Goal: Check status: Check status

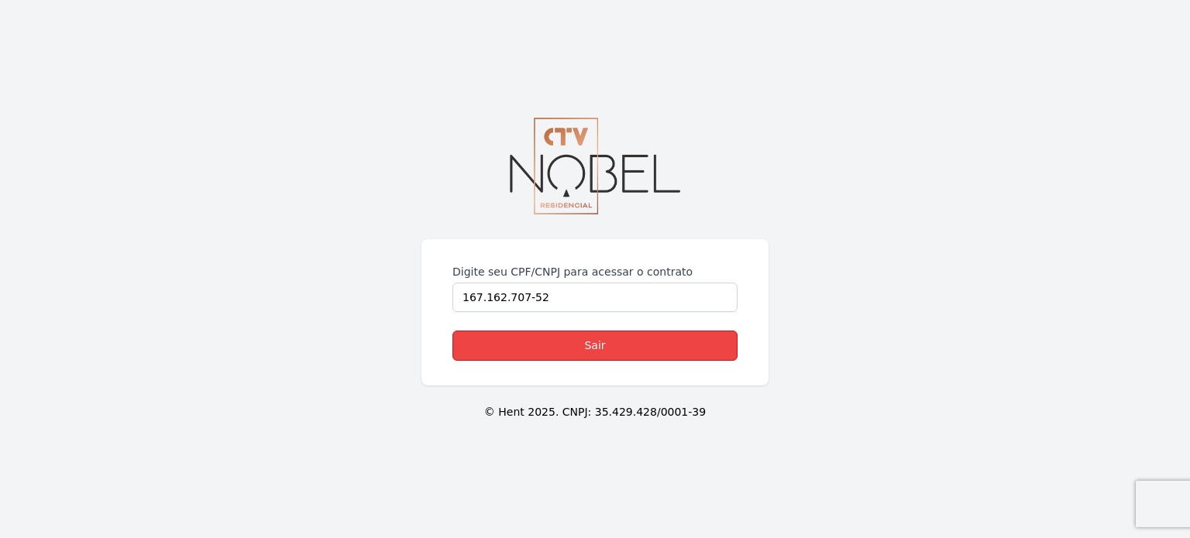
click at [604, 353] on link "Sair" at bounding box center [594, 346] width 285 height 30
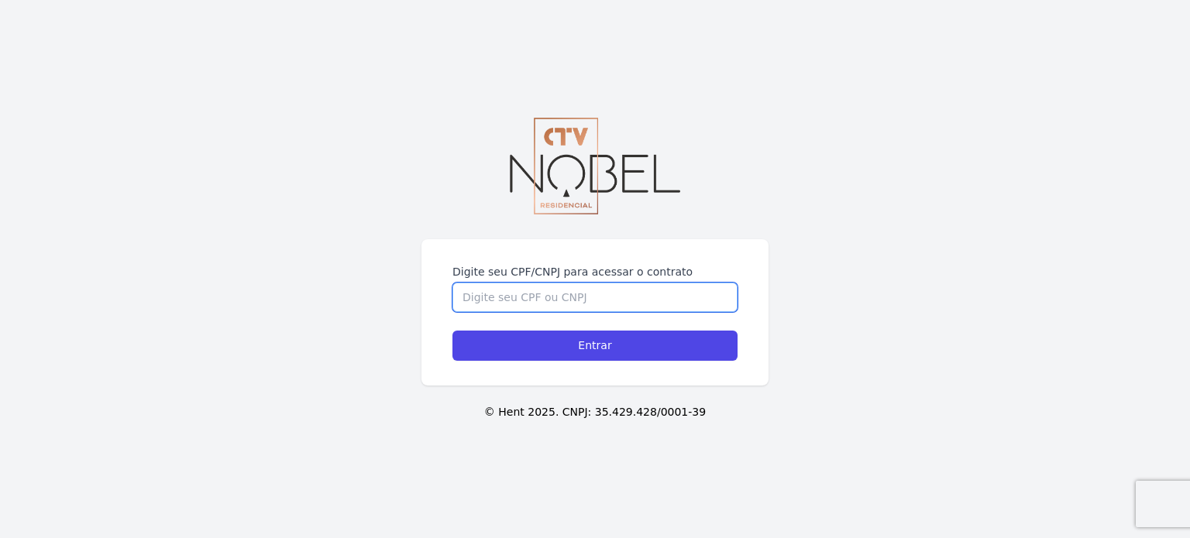
click at [612, 291] on input "Digite seu CPF/CNPJ para acessar o contrato" at bounding box center [594, 297] width 285 height 29
type input "16716270752"
click at [452, 331] on input "Entrar" at bounding box center [594, 346] width 285 height 30
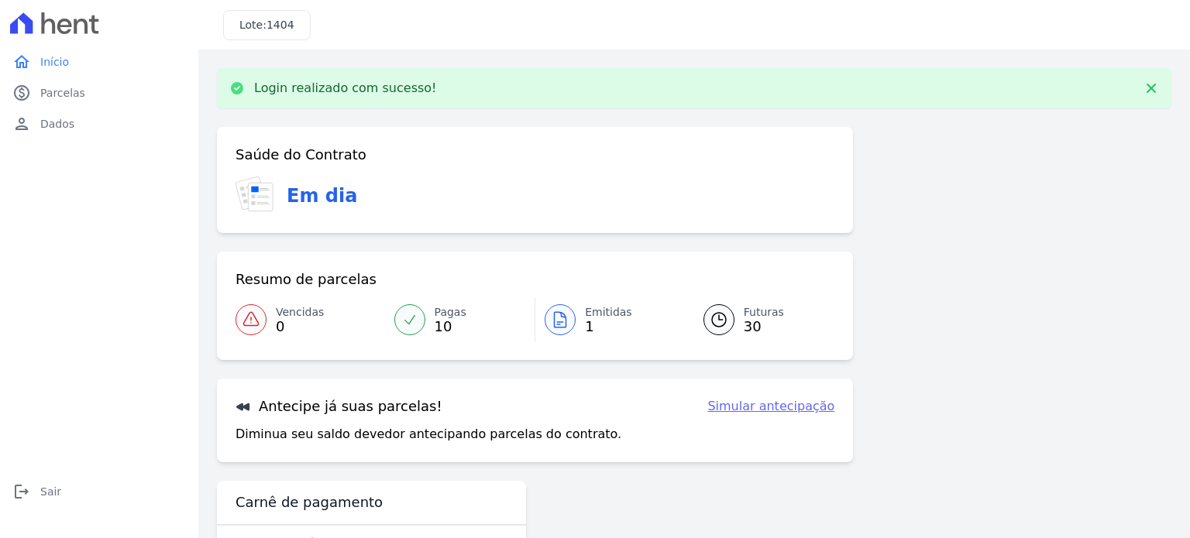
click at [607, 318] on span "Emitidas" at bounding box center [608, 312] width 47 height 16
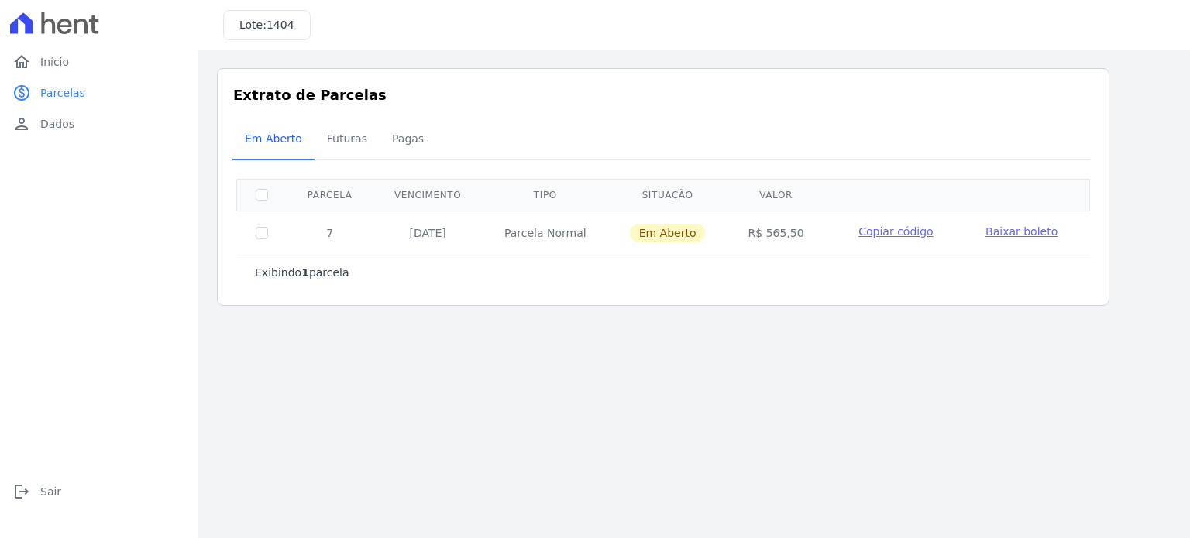
click at [1039, 233] on span "Baixar boleto" at bounding box center [1021, 231] width 72 height 12
click at [88, 62] on link "home Início" at bounding box center [99, 61] width 186 height 31
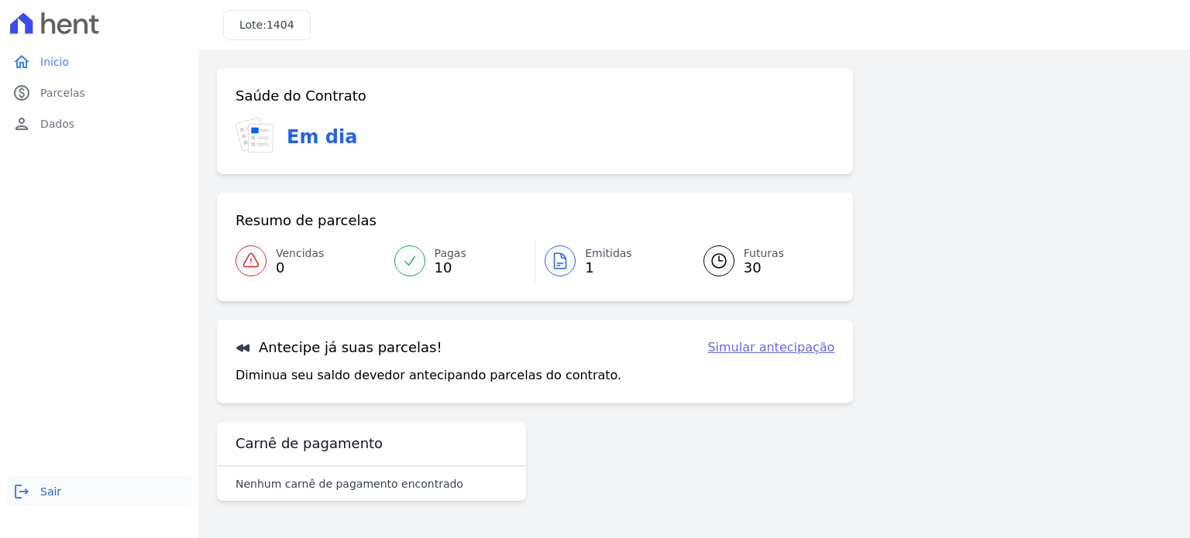
click at [37, 484] on link "logout Sair" at bounding box center [99, 491] width 186 height 31
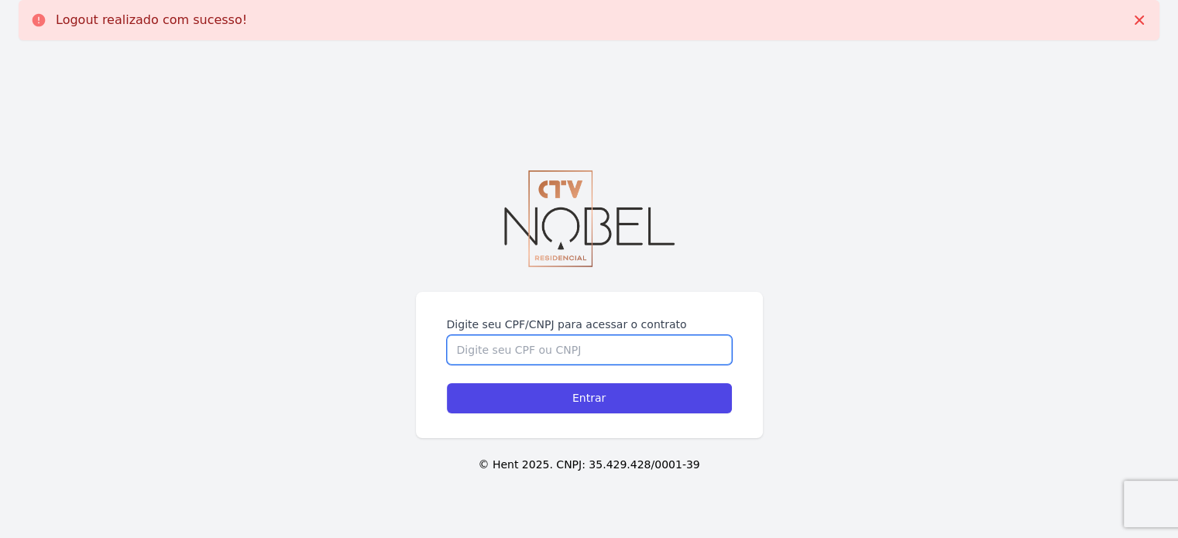
click at [597, 344] on input "Digite seu CPF/CNPJ para acessar o contrato" at bounding box center [589, 349] width 285 height 29
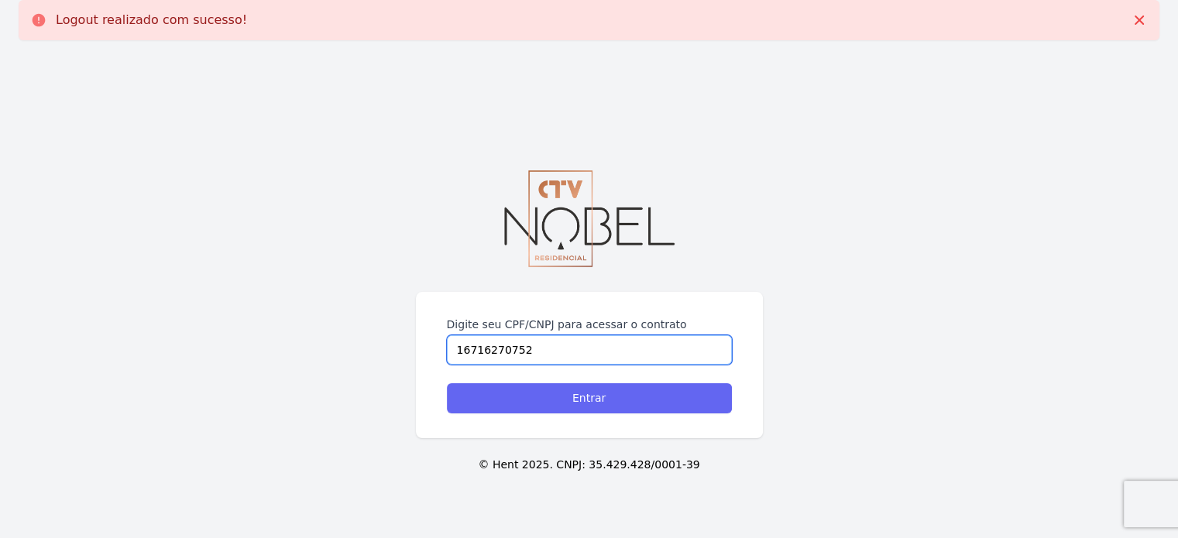
type input "16716270752"
click at [606, 400] on input "Entrar" at bounding box center [589, 399] width 285 height 30
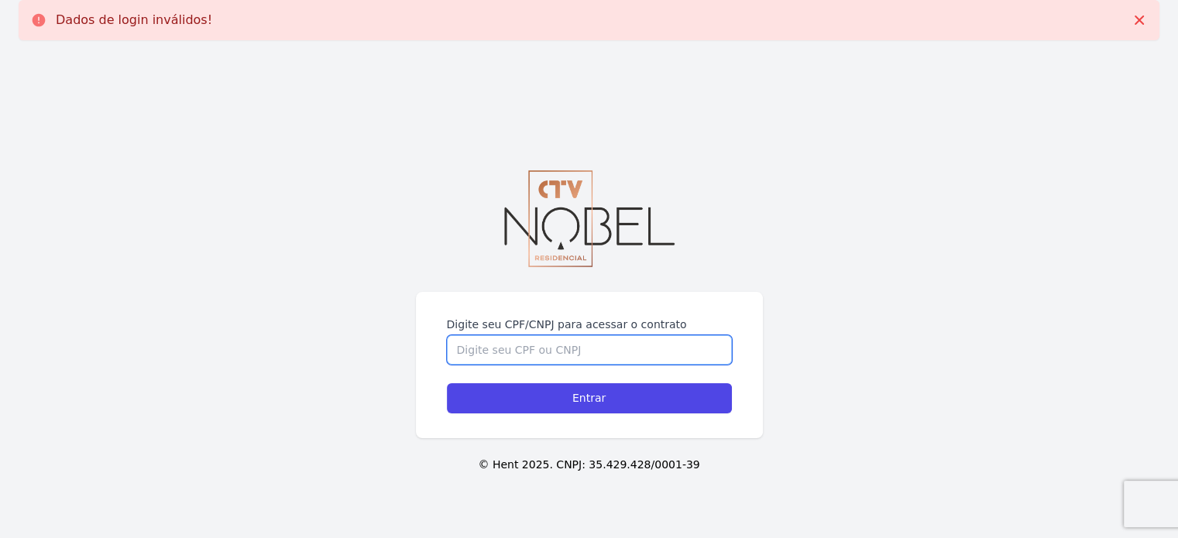
click at [549, 353] on input "Digite seu CPF/CNPJ para acessar o contrato" at bounding box center [589, 349] width 285 height 29
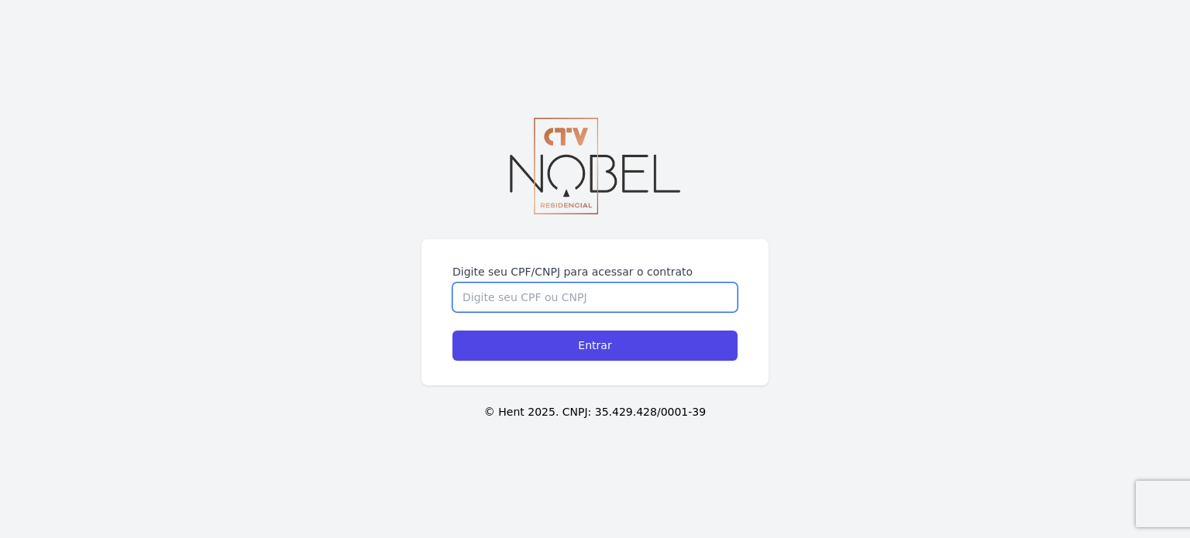
click at [556, 310] on input "Digite seu CPF/CNPJ para acessar o contrato" at bounding box center [594, 297] width 285 height 29
type input "16716270752"
click at [452, 331] on input "Entrar" at bounding box center [594, 346] width 285 height 30
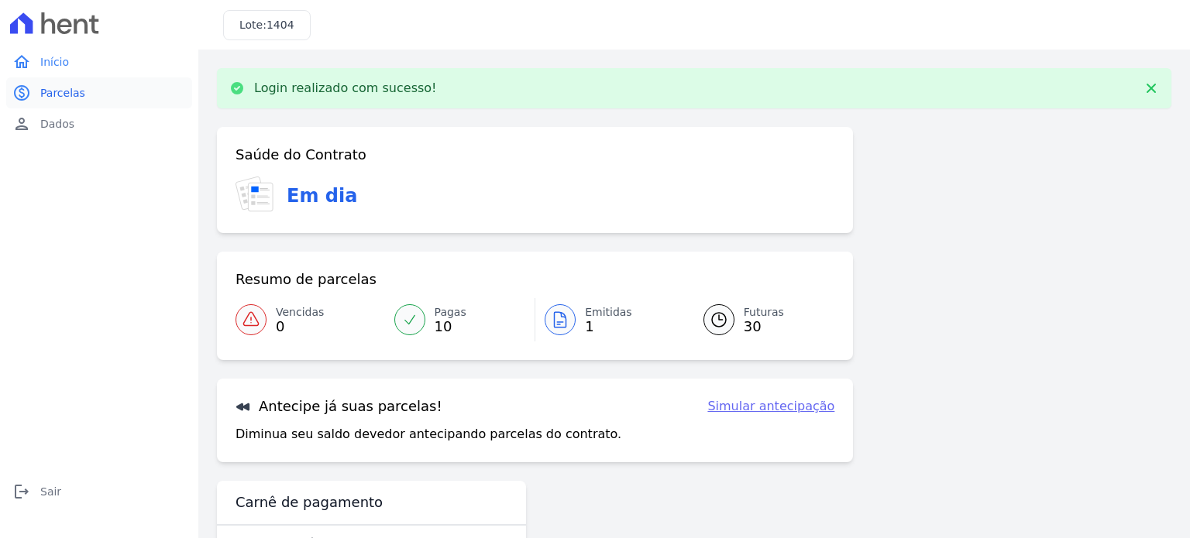
click at [87, 99] on link "paid Parcelas" at bounding box center [99, 92] width 186 height 31
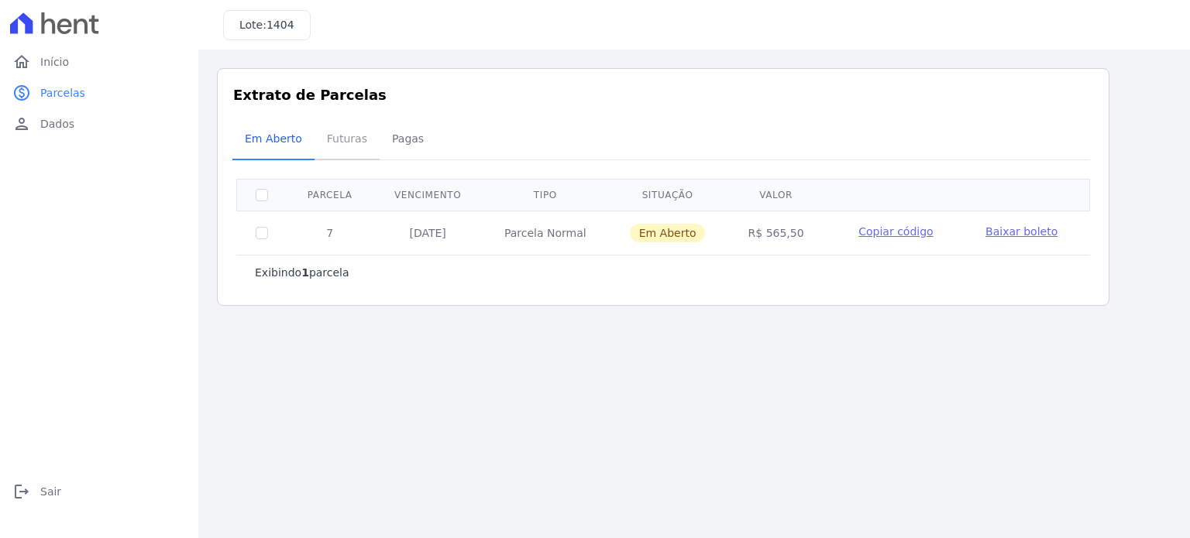
click at [355, 142] on span "Futuras" at bounding box center [347, 138] width 59 height 31
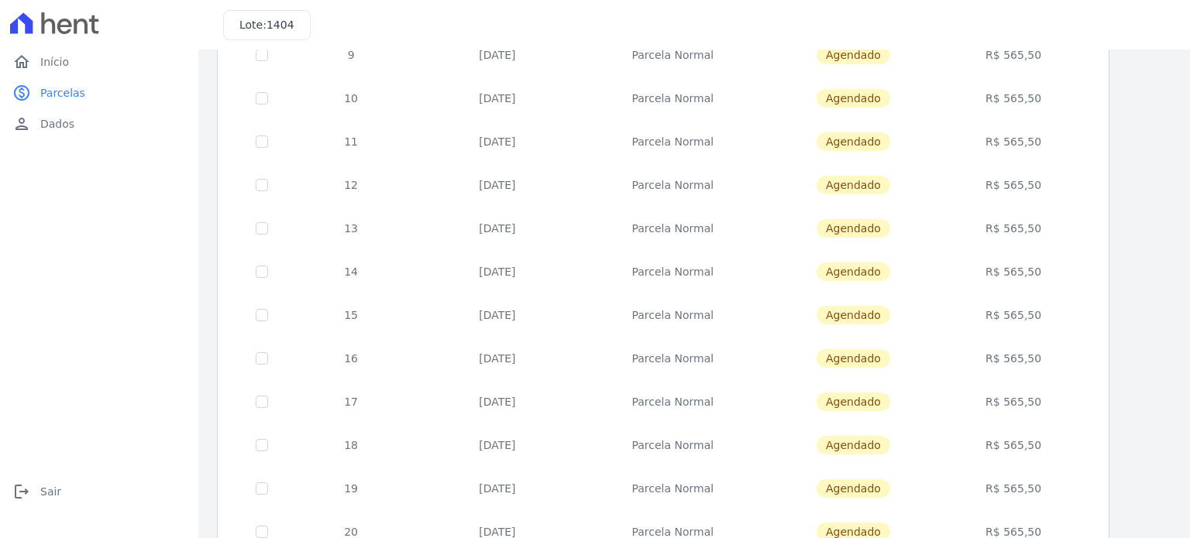
scroll to position [628, 0]
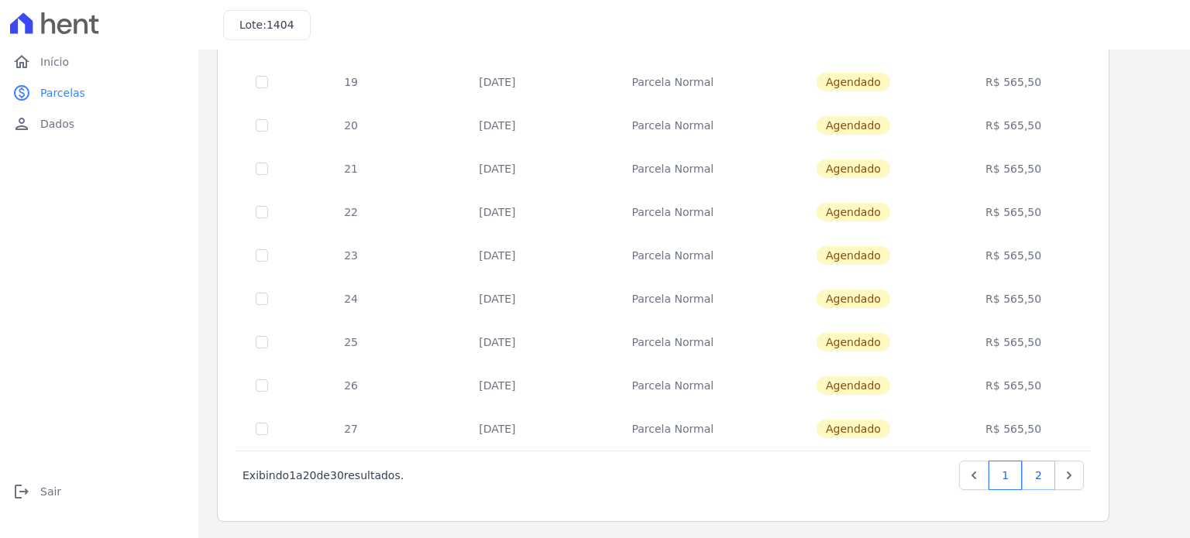
click at [1039, 478] on link "2" at bounding box center [1038, 475] width 33 height 29
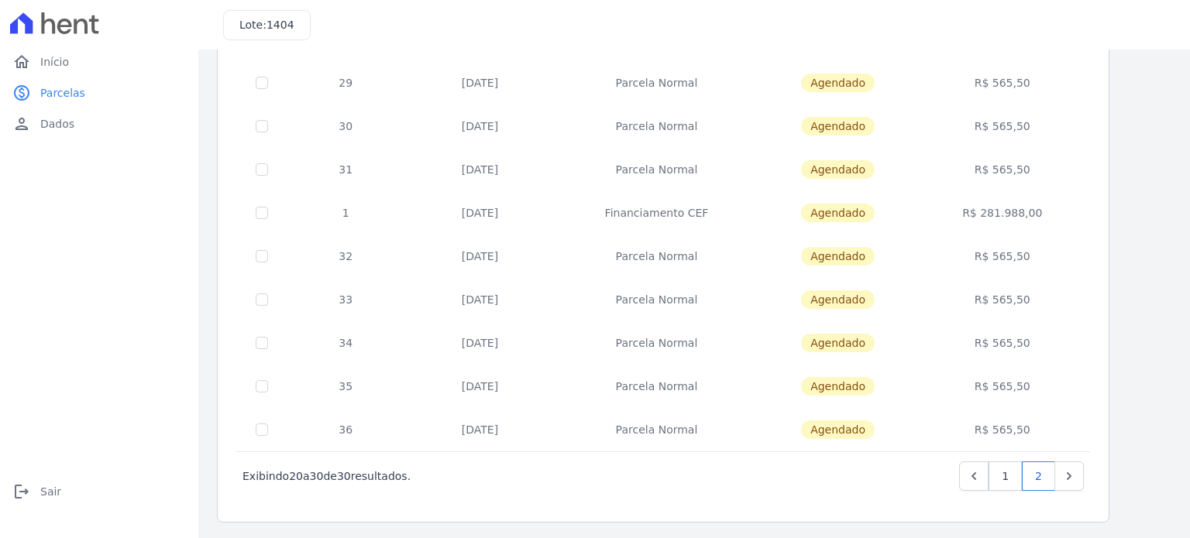
scroll to position [194, 0]
drag, startPoint x: 1030, startPoint y: 167, endPoint x: 995, endPoint y: 171, distance: 35.1
click at [995, 171] on td "R$ 565,50" at bounding box center [1002, 168] width 169 height 43
click at [1004, 481] on link "1" at bounding box center [1005, 475] width 33 height 29
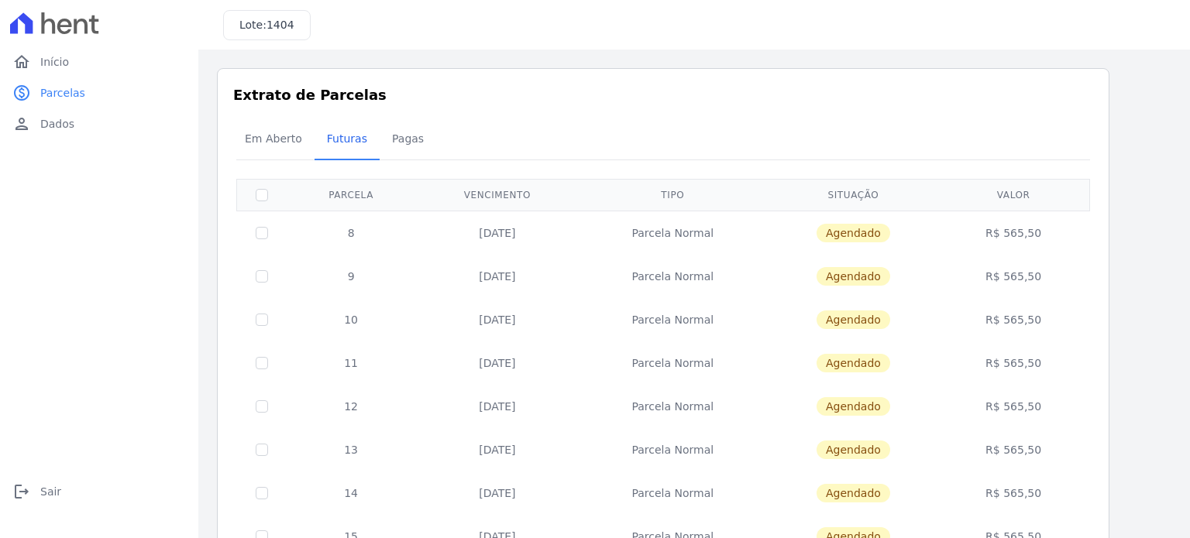
scroll to position [628, 0]
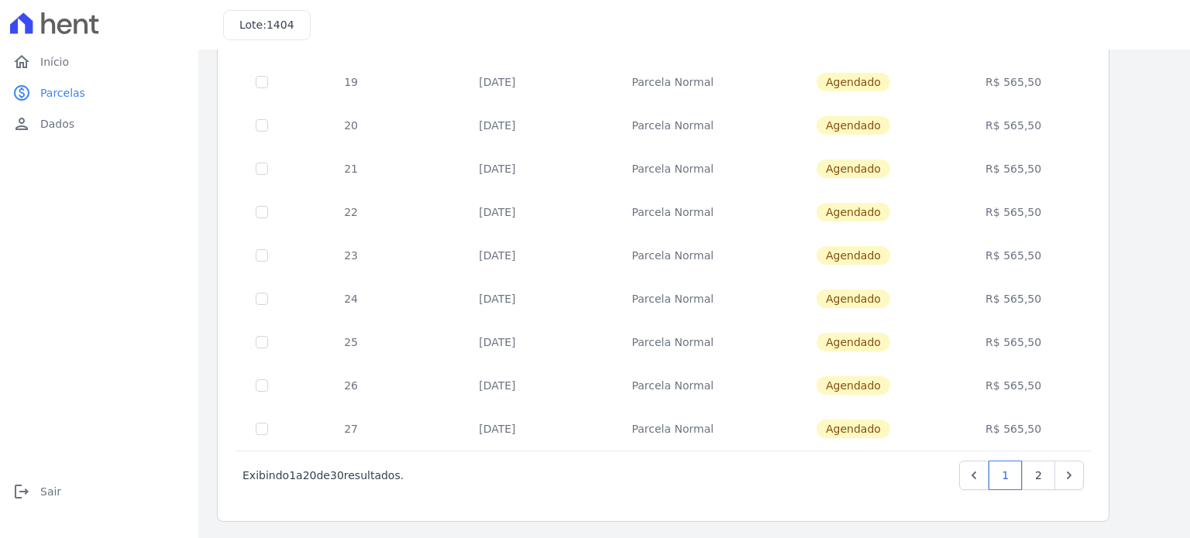
drag, startPoint x: 1048, startPoint y: 337, endPoint x: 966, endPoint y: 337, distance: 82.1
click at [966, 337] on td "R$ 565,50" at bounding box center [1014, 342] width 146 height 43
click at [1044, 473] on link "2" at bounding box center [1038, 475] width 33 height 29
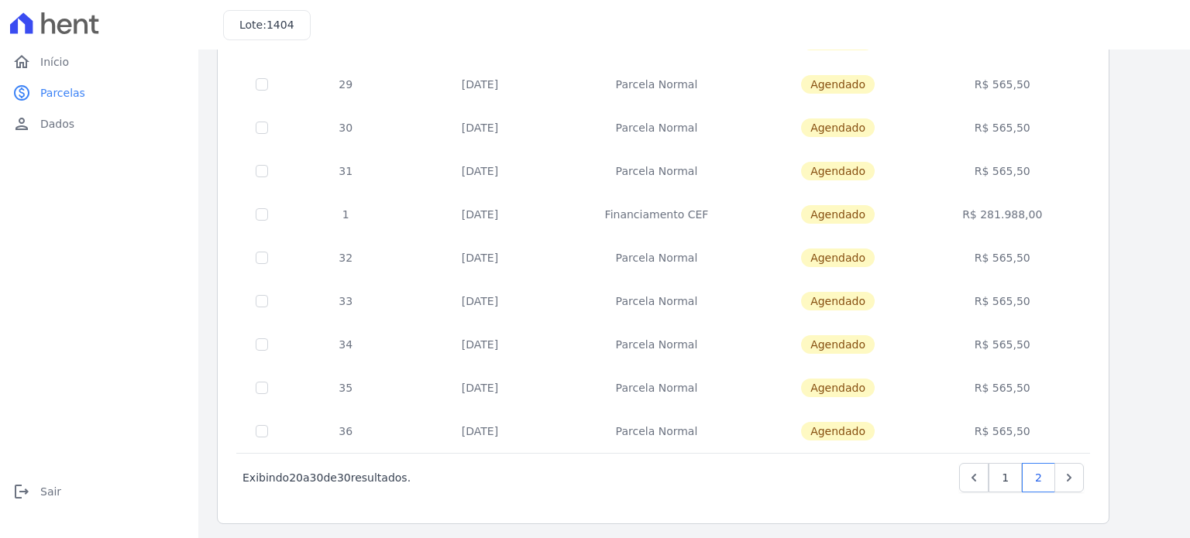
scroll to position [194, 0]
